Goal: Obtain resource: Download file/media

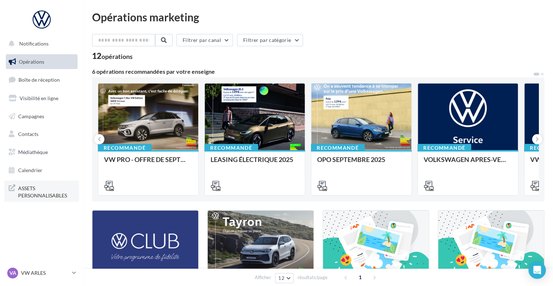
click at [43, 190] on span "ASSETS PERSONNALISABLES" at bounding box center [46, 192] width 56 height 16
click at [39, 154] on span "Médiathèque" at bounding box center [33, 152] width 30 height 6
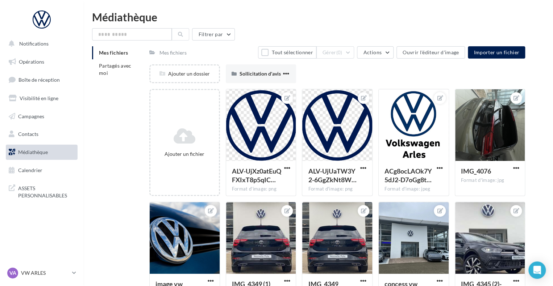
scroll to position [1, 0]
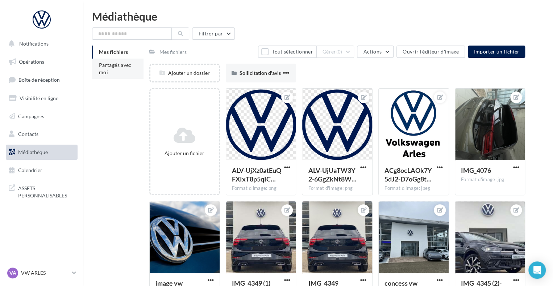
click at [132, 65] on li "Partagés avec moi" at bounding box center [117, 69] width 51 height 20
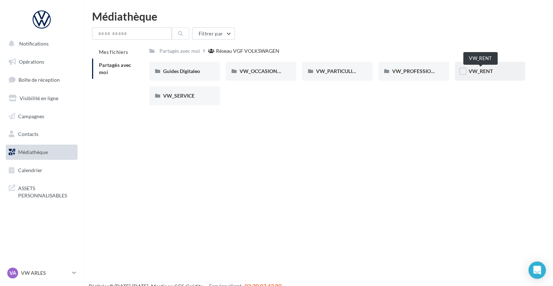
click at [489, 70] on span "VW_RENT" at bounding box center [480, 71] width 24 height 6
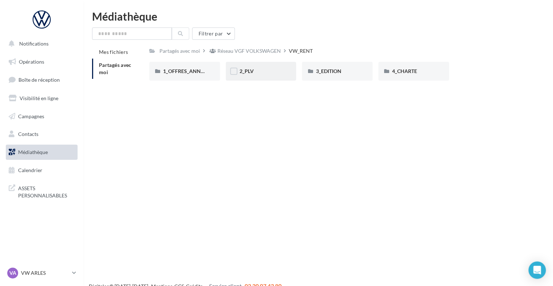
click at [264, 74] on div "2_PLV" at bounding box center [260, 71] width 43 height 7
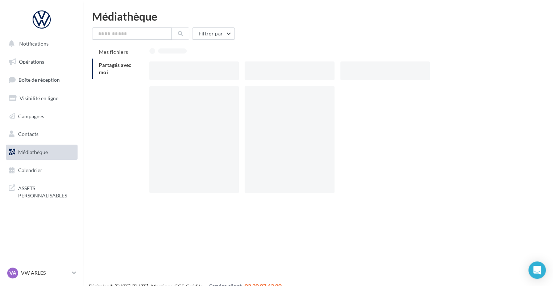
click at [264, 74] on div at bounding box center [288, 71] width 89 height 19
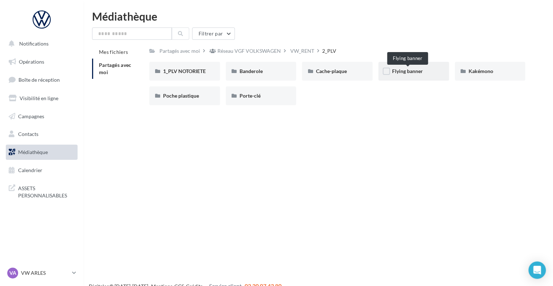
click at [411, 71] on span "Flying banner" at bounding box center [407, 71] width 31 height 6
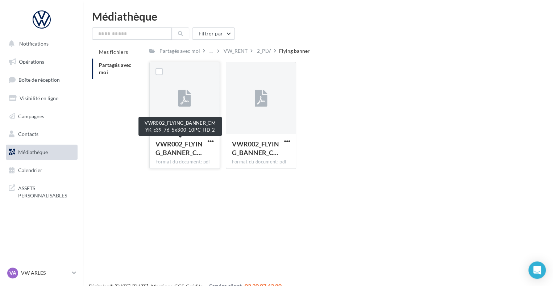
click at [185, 152] on span "VWR002_FLYING_BANNER_C…" at bounding box center [178, 148] width 47 height 17
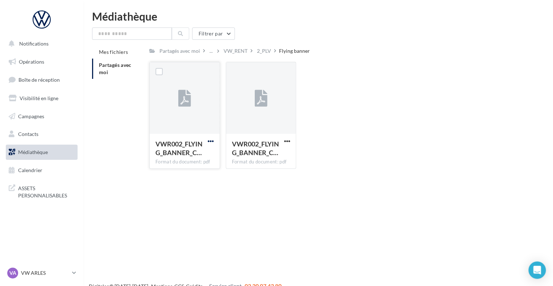
click at [209, 139] on span "button" at bounding box center [210, 141] width 6 height 6
click at [178, 155] on button "Télécharger" at bounding box center [179, 155] width 72 height 19
click at [37, 188] on span "ASSETS PERSONNALISABLES" at bounding box center [46, 192] width 56 height 16
click at [121, 35] on input "text" at bounding box center [132, 34] width 80 height 12
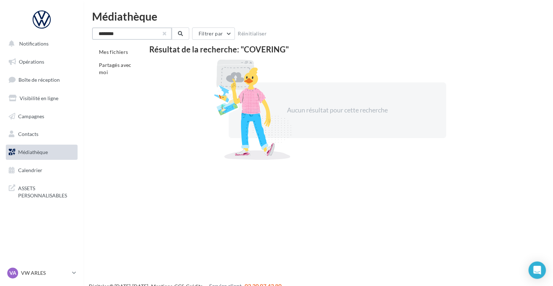
type input "********"
click at [163, 33] on button "button" at bounding box center [164, 33] width 3 height 3
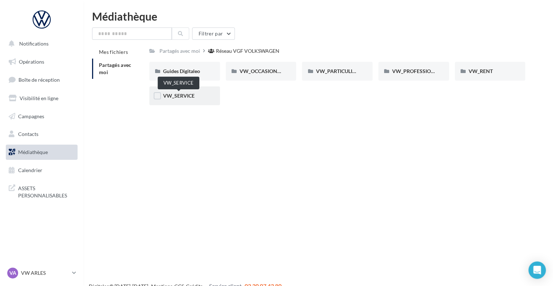
click at [185, 98] on span "VW_SERVICE" at bounding box center [179, 96] width 32 height 6
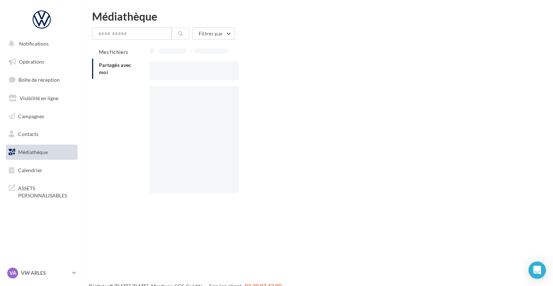
click at [185, 98] on div at bounding box center [193, 139] width 89 height 107
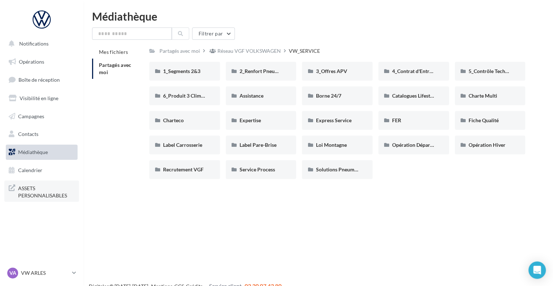
click at [43, 191] on span "ASSETS PERSONNALISABLES" at bounding box center [46, 192] width 56 height 16
click at [39, 196] on span "ASSETS PERSONNALISABLES" at bounding box center [46, 192] width 56 height 16
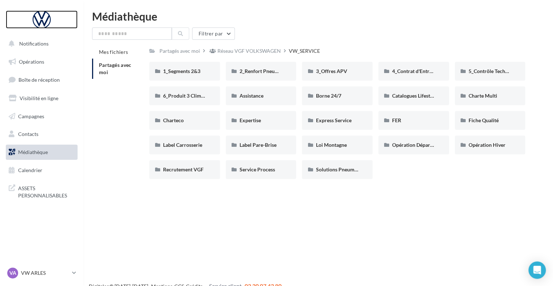
click at [42, 22] on div at bounding box center [42, 20] width 58 height 18
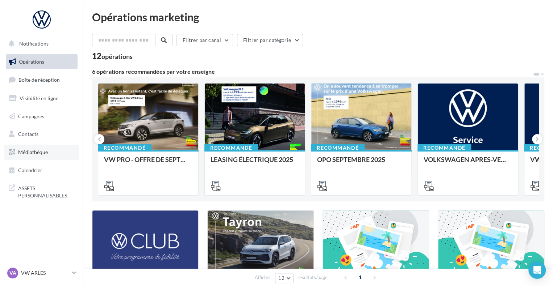
click at [47, 154] on span "Médiathèque" at bounding box center [33, 152] width 30 height 6
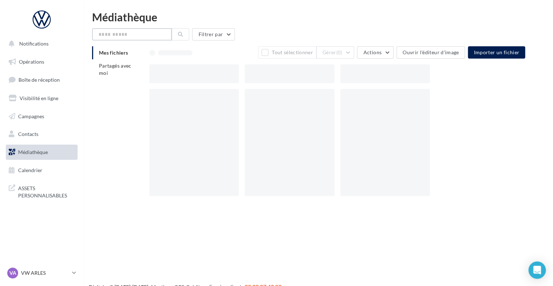
click at [131, 34] on input "text" at bounding box center [132, 34] width 80 height 12
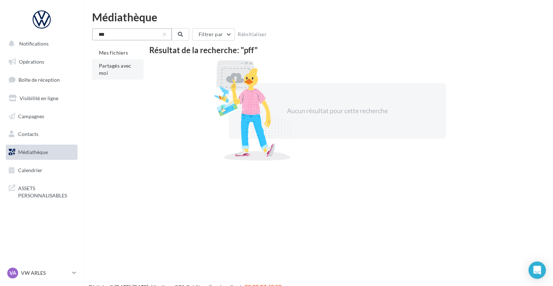
type input "***"
click at [119, 63] on span "Partagés avec moi" at bounding box center [115, 69] width 33 height 13
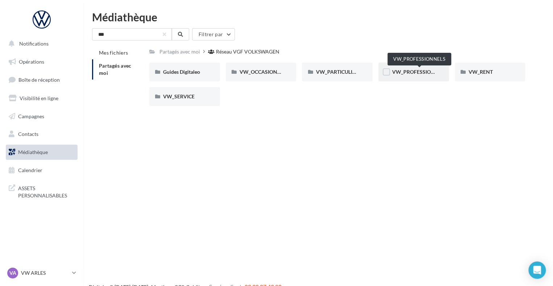
click at [406, 75] on span "VW_PROFESSIONNELS" at bounding box center [419, 72] width 55 height 6
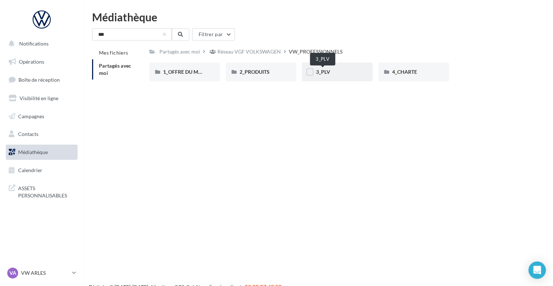
click at [329, 71] on span "3_PLV" at bounding box center [322, 72] width 14 height 6
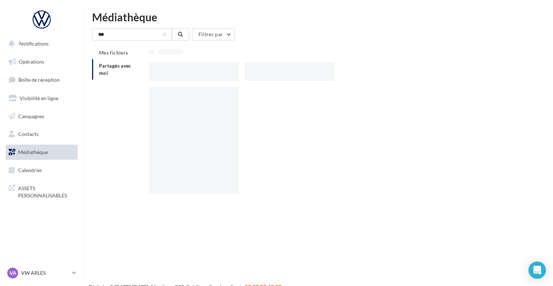
click at [329, 71] on div at bounding box center [288, 71] width 89 height 19
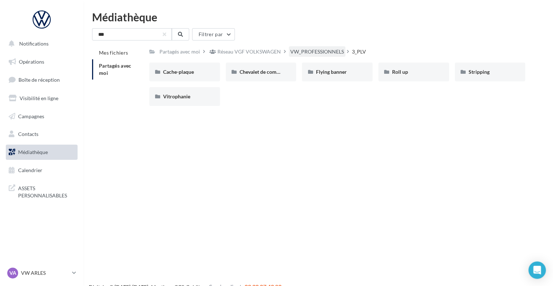
click at [295, 53] on div "VW_PROFESSIONNELS" at bounding box center [317, 51] width 54 height 7
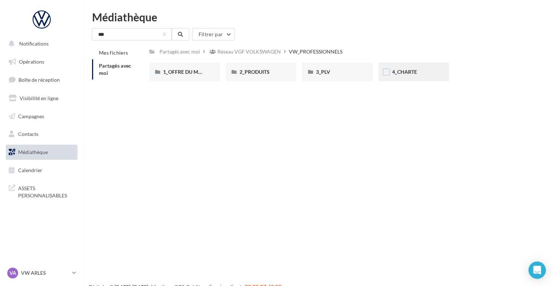
click at [408, 78] on div "4_CHARTE" at bounding box center [413, 72] width 71 height 19
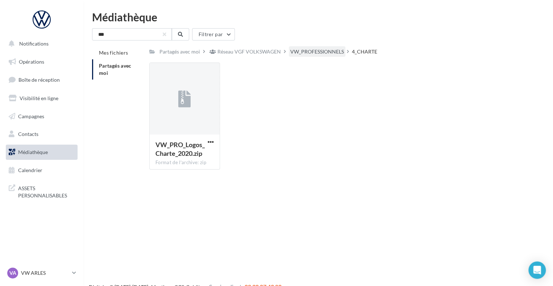
click at [298, 54] on div "VW_PROFESSIONNELS" at bounding box center [317, 51] width 54 height 7
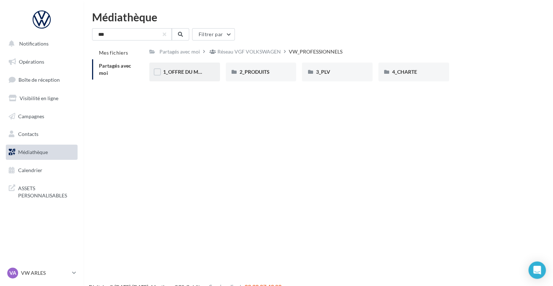
click at [200, 76] on div "1_OFFRE DU MOIS" at bounding box center [184, 72] width 71 height 19
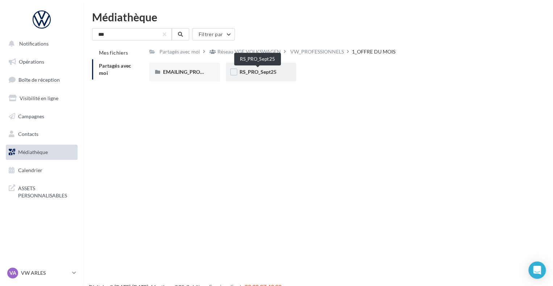
click at [247, 71] on span "RS_PRO_Sept25" at bounding box center [257, 72] width 37 height 6
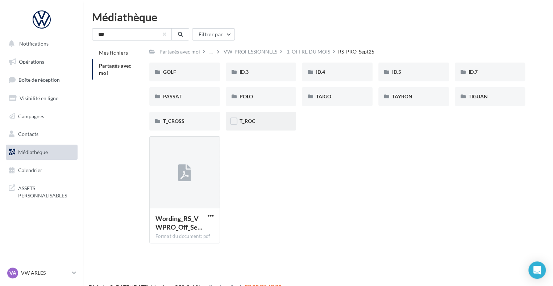
click at [251, 126] on div "T_ROC" at bounding box center [261, 121] width 71 height 19
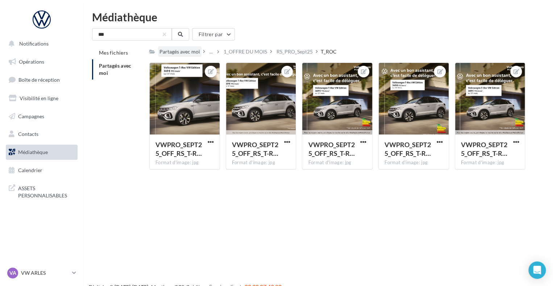
click at [188, 53] on div "Partagés avec moi" at bounding box center [179, 51] width 41 height 7
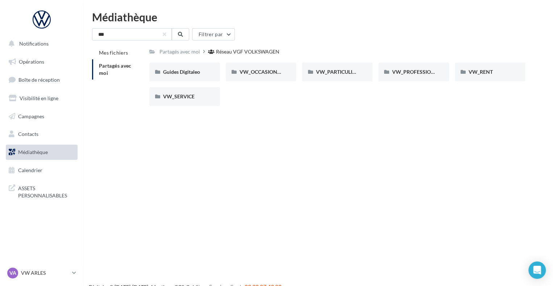
click at [116, 72] on li "Partagés avec moi" at bounding box center [117, 69] width 51 height 20
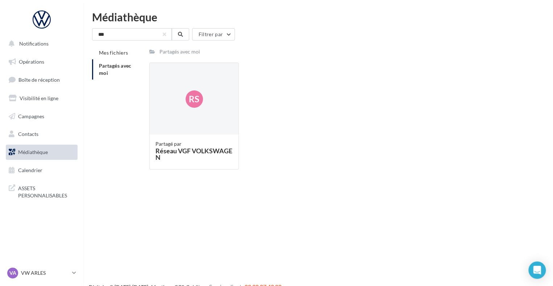
click at [53, 151] on link "Médiathèque" at bounding box center [41, 152] width 75 height 15
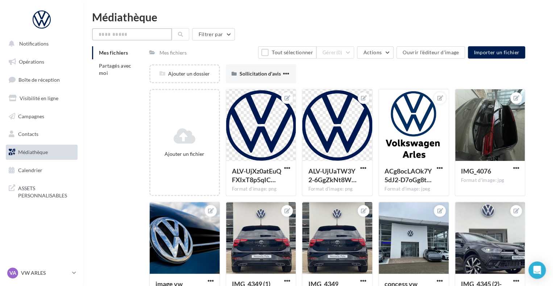
click at [107, 31] on input "text" at bounding box center [132, 34] width 80 height 12
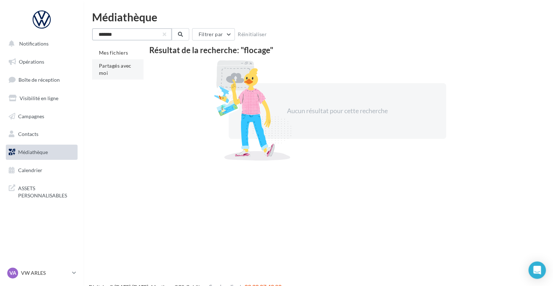
type input "*******"
click at [111, 73] on li "Partagés avec moi" at bounding box center [117, 69] width 51 height 20
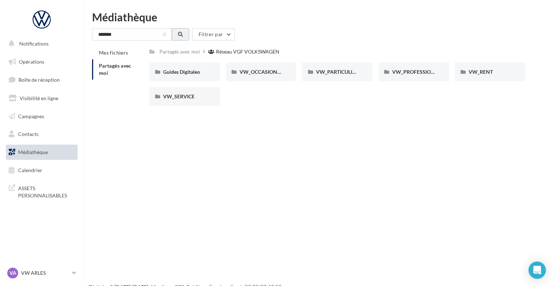
click at [183, 37] on button at bounding box center [180, 34] width 17 height 12
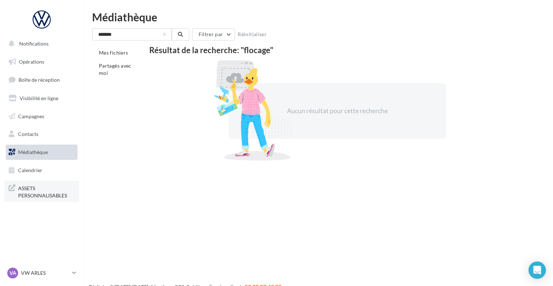
click at [28, 185] on span "ASSETS PERSONNALISABLES" at bounding box center [46, 192] width 56 height 16
click at [164, 35] on button "button" at bounding box center [164, 34] width 3 height 3
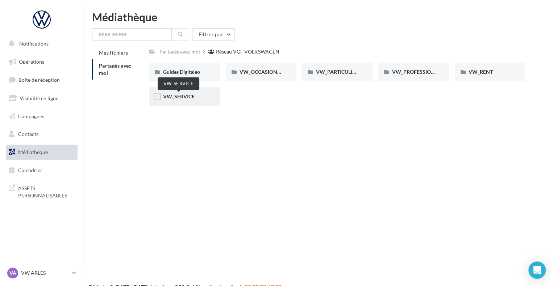
click at [189, 98] on span "VW_SERVICE" at bounding box center [179, 96] width 32 height 6
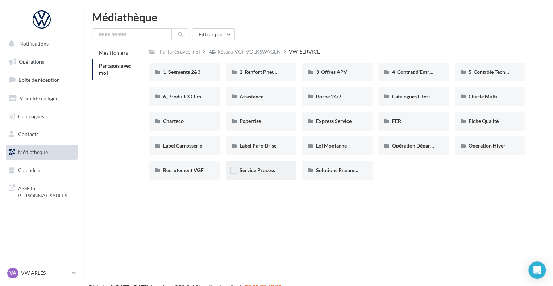
click at [262, 177] on div "Service Process" at bounding box center [261, 170] width 71 height 19
click at [41, 193] on span "ASSETS PERSONNALISABLES" at bounding box center [46, 192] width 56 height 16
